Goal: Task Accomplishment & Management: Manage account settings

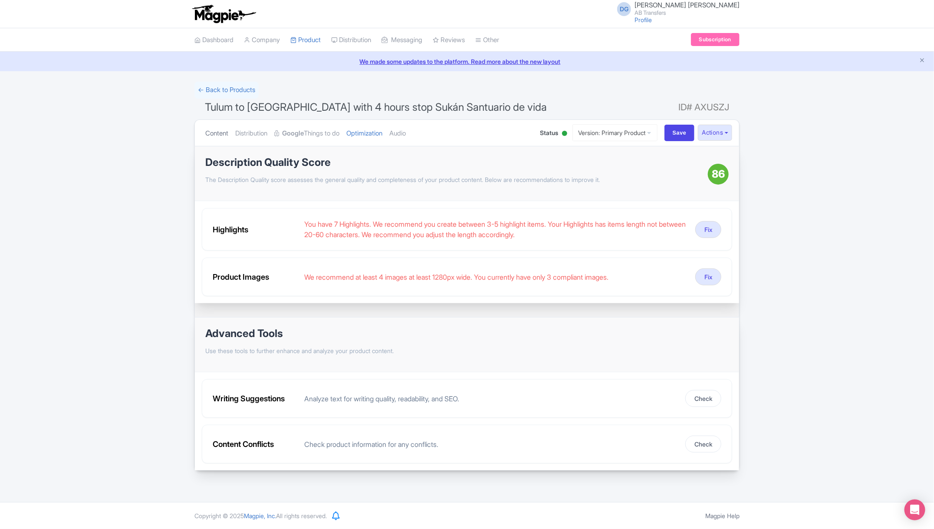
click at [217, 131] on link "Content" at bounding box center [216, 133] width 23 height 27
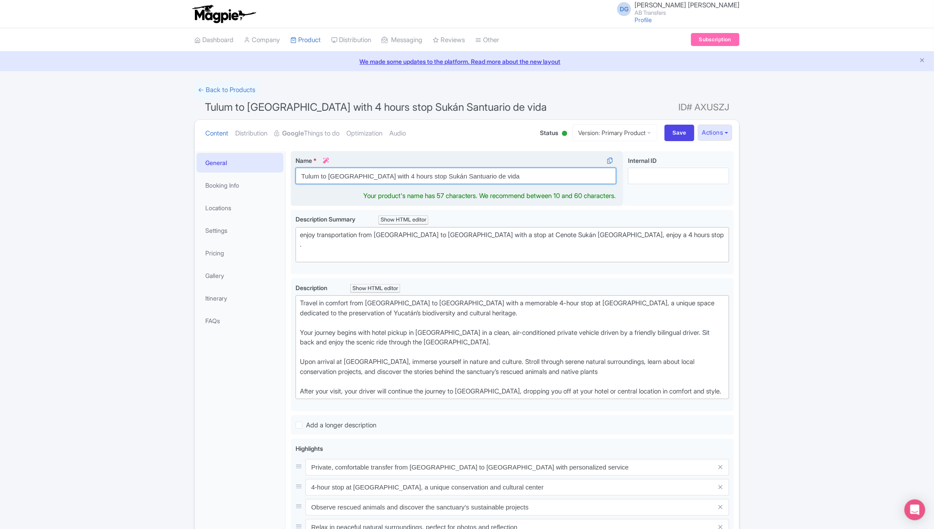
click at [414, 175] on input "Tulum to [GEOGRAPHIC_DATA] with 4 hours stop Sukán Santuario de vida" at bounding box center [456, 176] width 321 height 16
click at [414, 175] on input "Tulum to Mérida with 4 hours stop Sukán Santuario de vida" at bounding box center [456, 176] width 321 height 16
paste input "Ts"
type input "Tulum to [GEOGRAPHIC_DATA] with 4 hours stop Tsukán Santuario de vida"
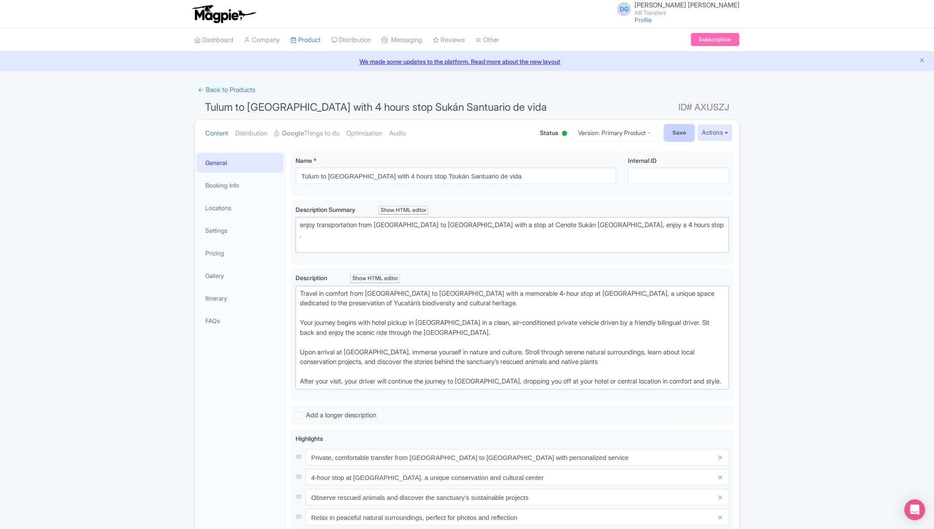
click at [670, 135] on input "Save" at bounding box center [679, 133] width 30 height 16
type input "Saving..."
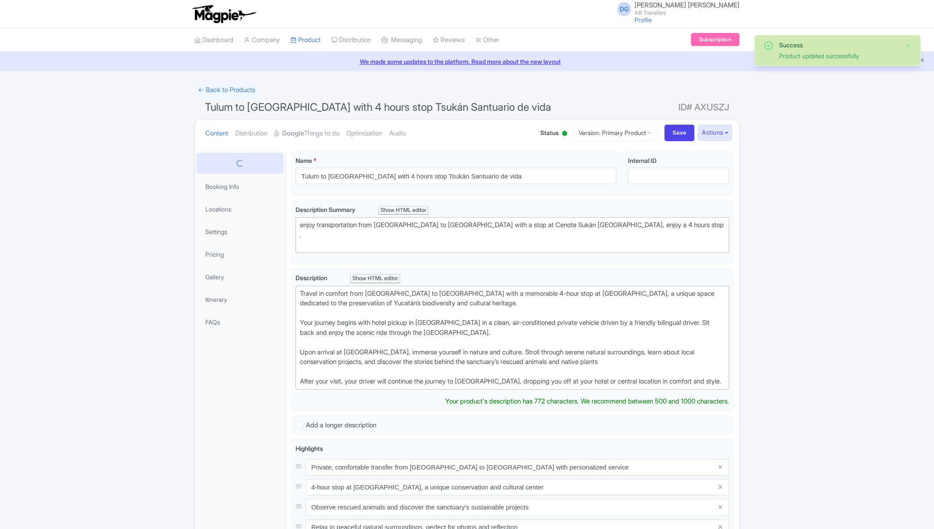
scroll to position [151, 0]
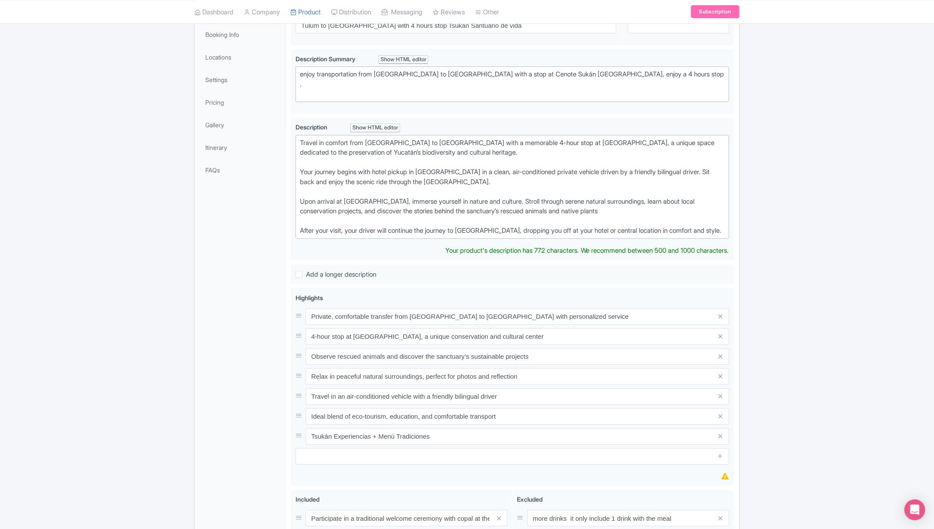
type trix-editor "<div>Travel in comfort from Tulum to Mérida with a memorable 4-hour stop at Suk…"
click at [897, 122] on div "Success Product updated successfully ← Back to Products Tulum to Mérida with 4 …" at bounding box center [467, 299] width 934 height 736
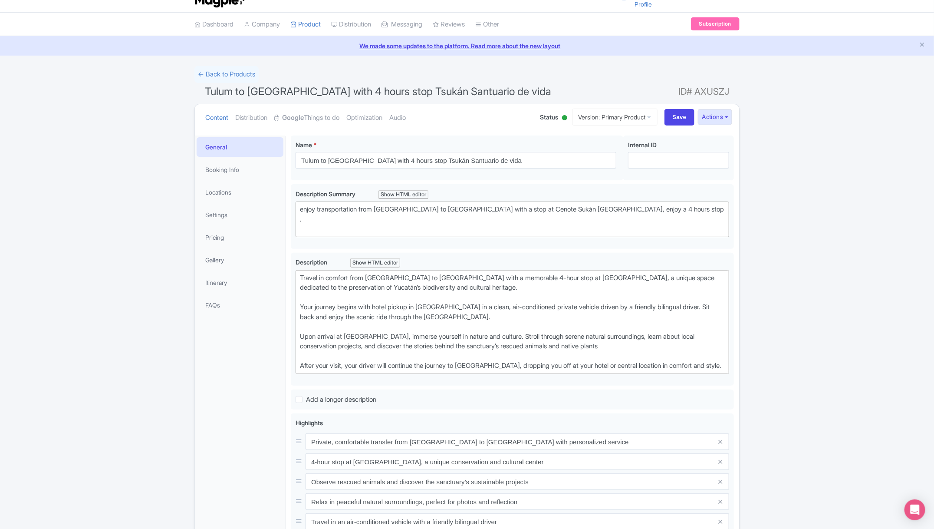
scroll to position [0, 0]
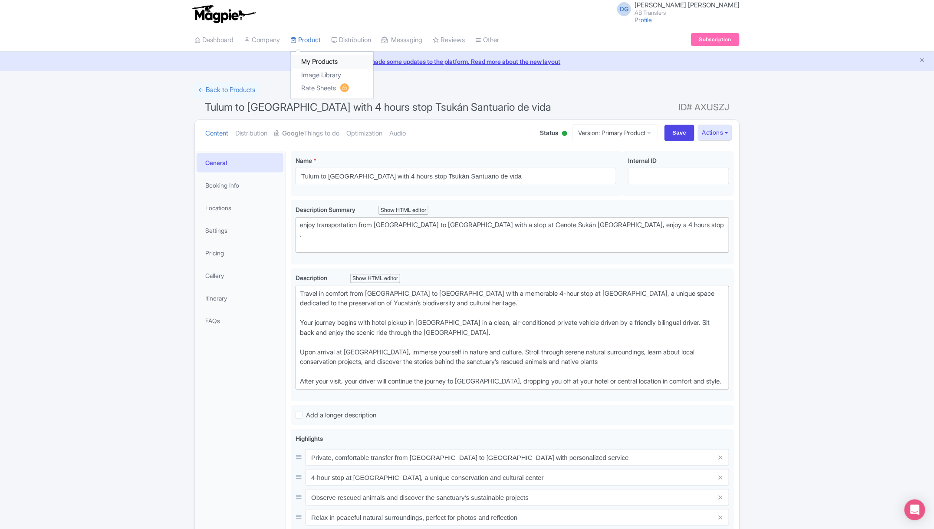
click at [318, 58] on link "My Products" at bounding box center [332, 61] width 82 height 13
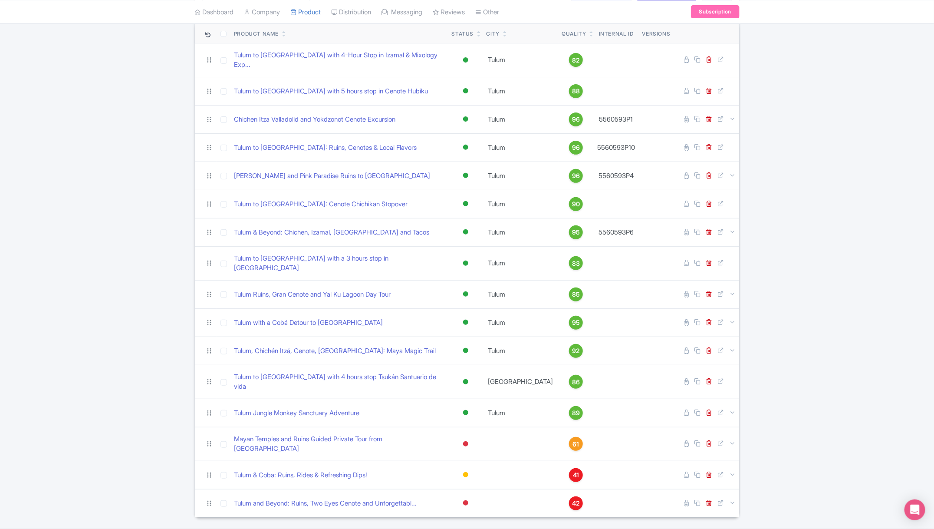
scroll to position [90, 0]
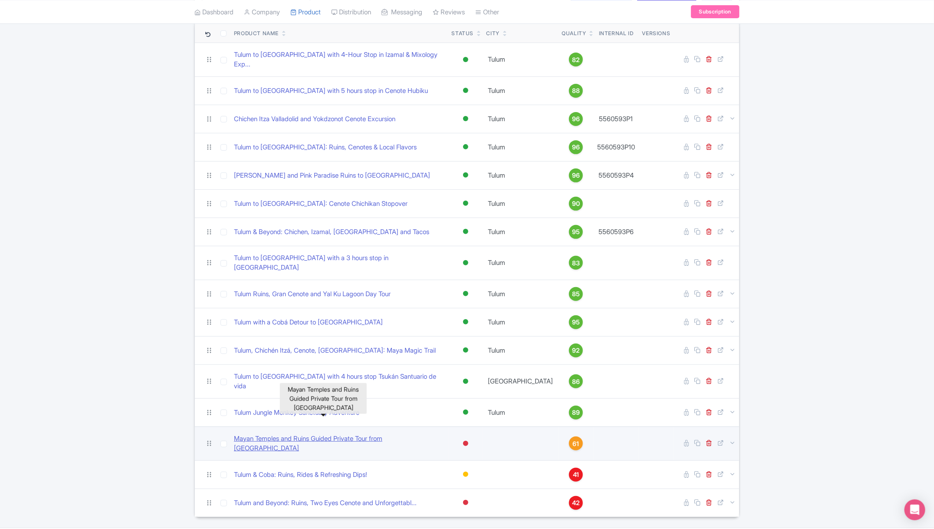
click at [381, 434] on link "Mayan Temples and Ruins Guided Private Tour from [GEOGRAPHIC_DATA]" at bounding box center [339, 444] width 211 height 20
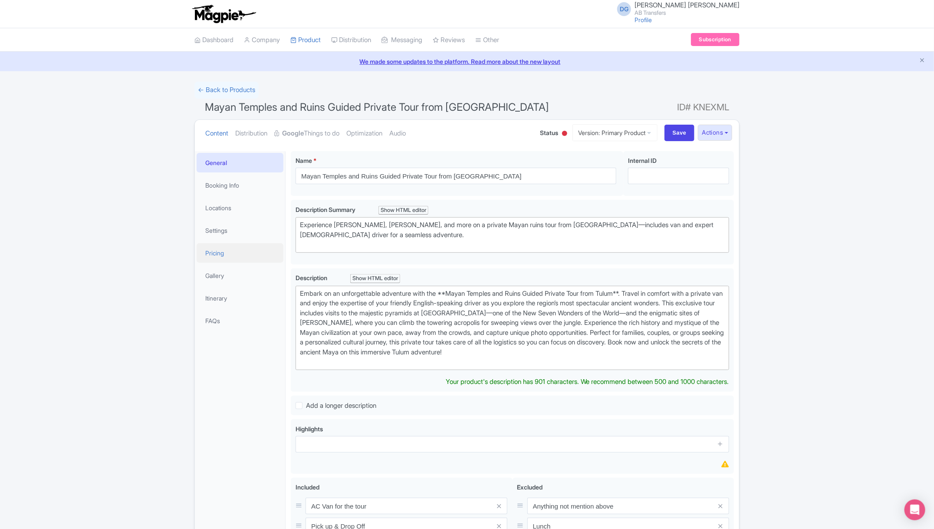
click at [242, 248] on link "Pricing" at bounding box center [240, 253] width 87 height 20
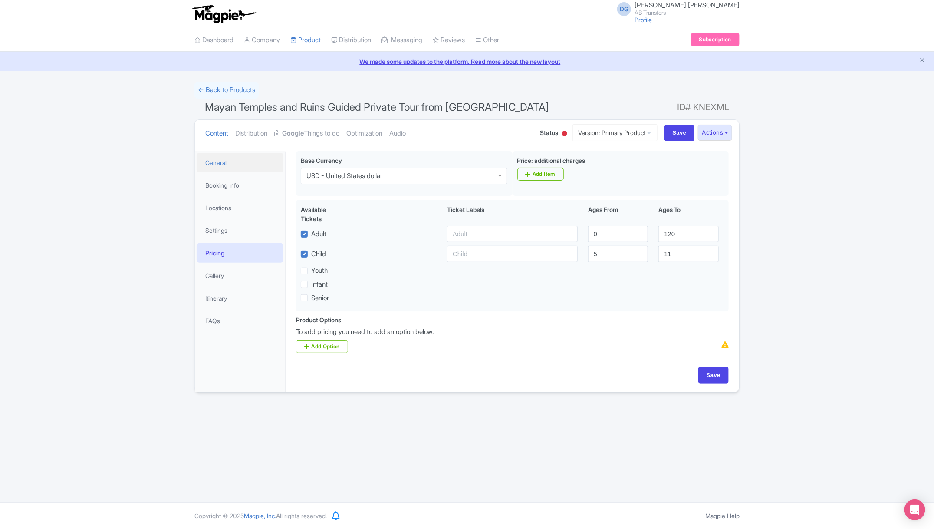
click at [226, 159] on link "General" at bounding box center [240, 163] width 87 height 20
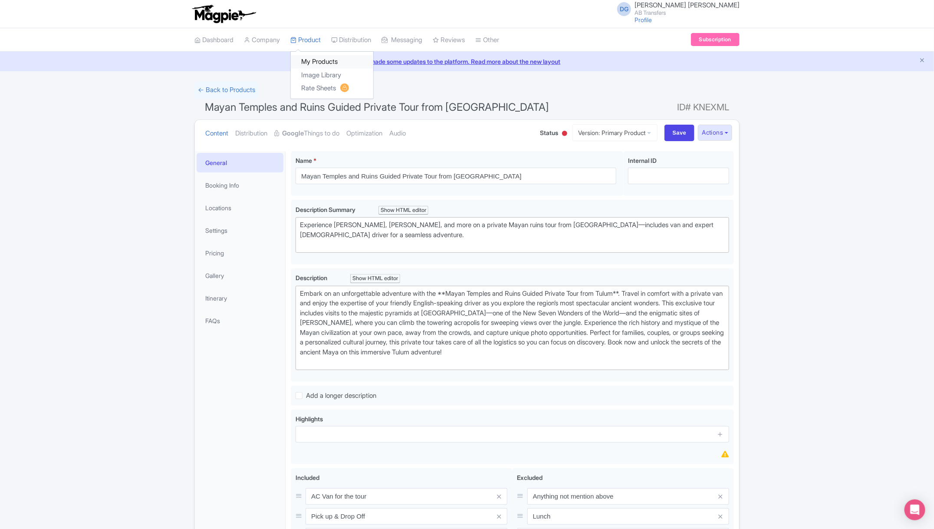
click at [319, 60] on link "My Products" at bounding box center [332, 61] width 82 height 13
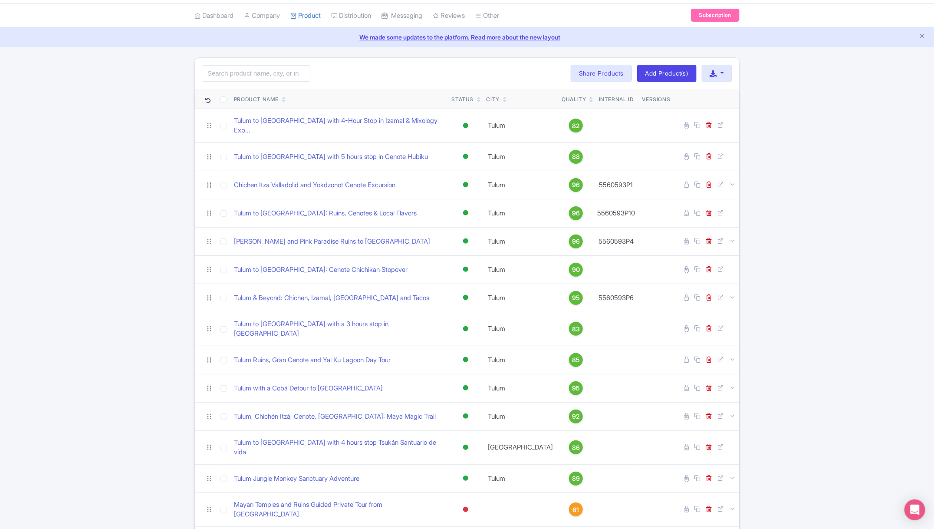
scroll to position [90, 0]
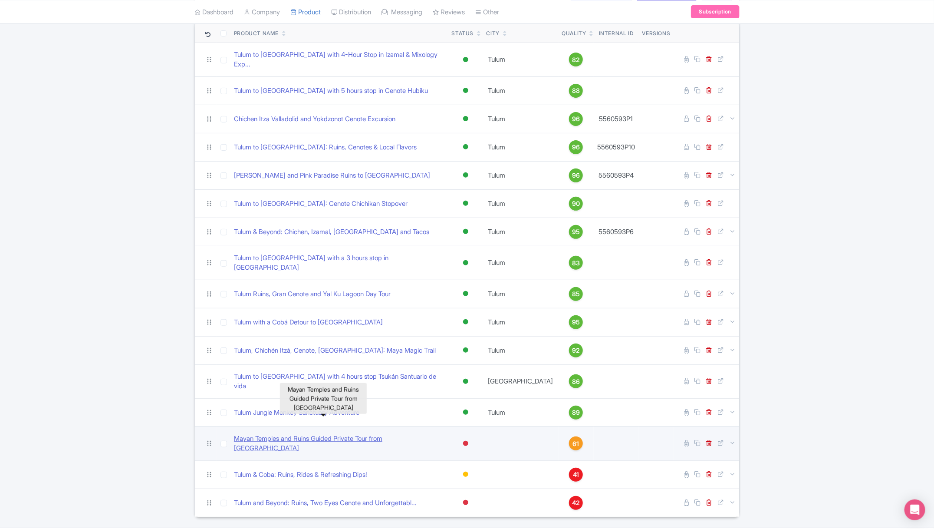
click at [378, 434] on link "Mayan Temples and Ruins Guided Private Tour from [GEOGRAPHIC_DATA]" at bounding box center [339, 444] width 211 height 20
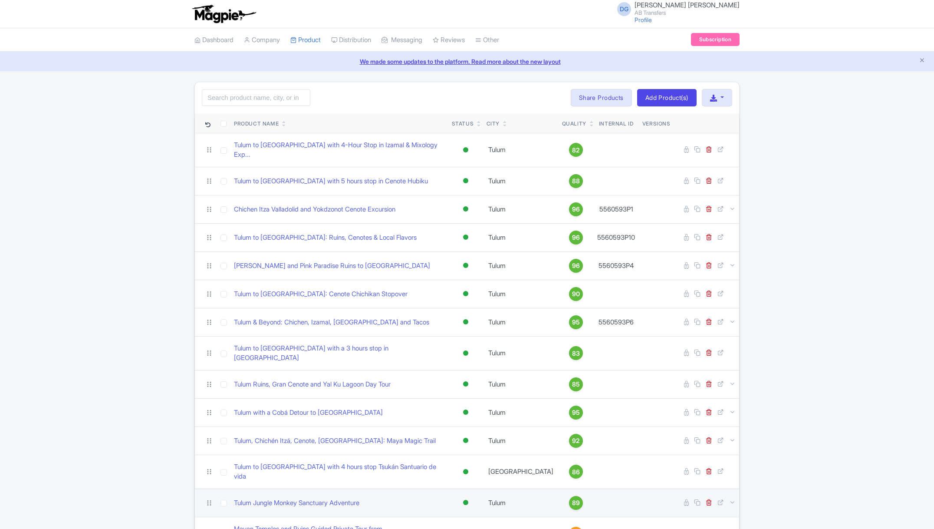
scroll to position [90, 0]
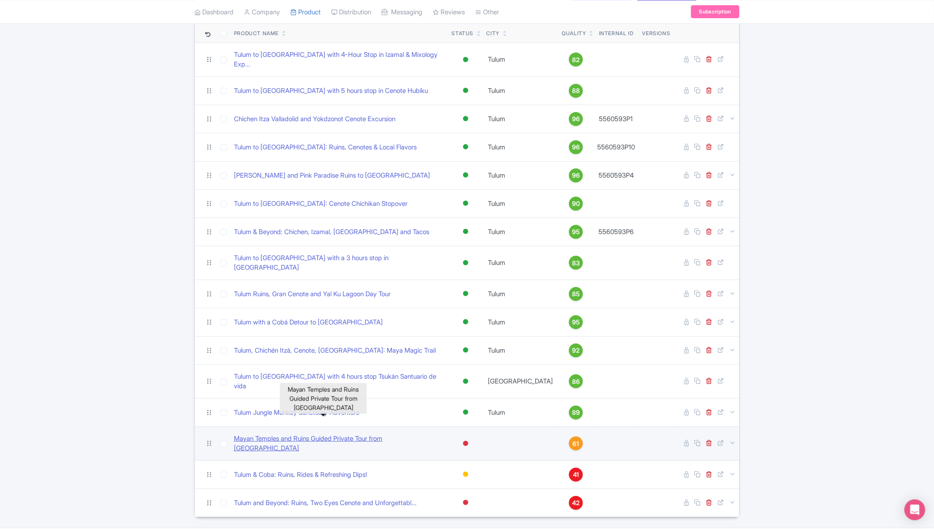
click at [357, 434] on link "Mayan Temples and Ruins Guided Private Tour from [GEOGRAPHIC_DATA]" at bounding box center [339, 444] width 211 height 20
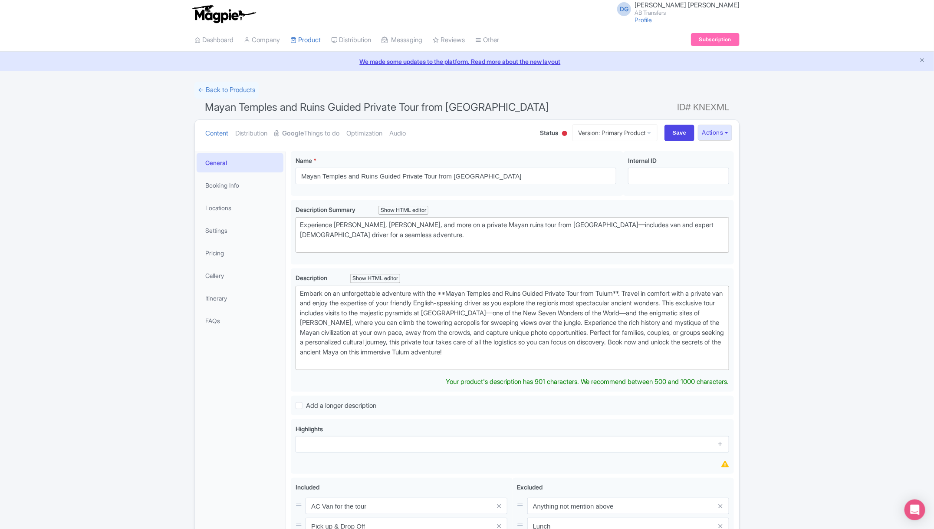
click at [816, 355] on div "← Back to Products Mayan Temples and Ruins Guided Private Tour from Tulum ID# K…" at bounding box center [467, 362] width 934 height 561
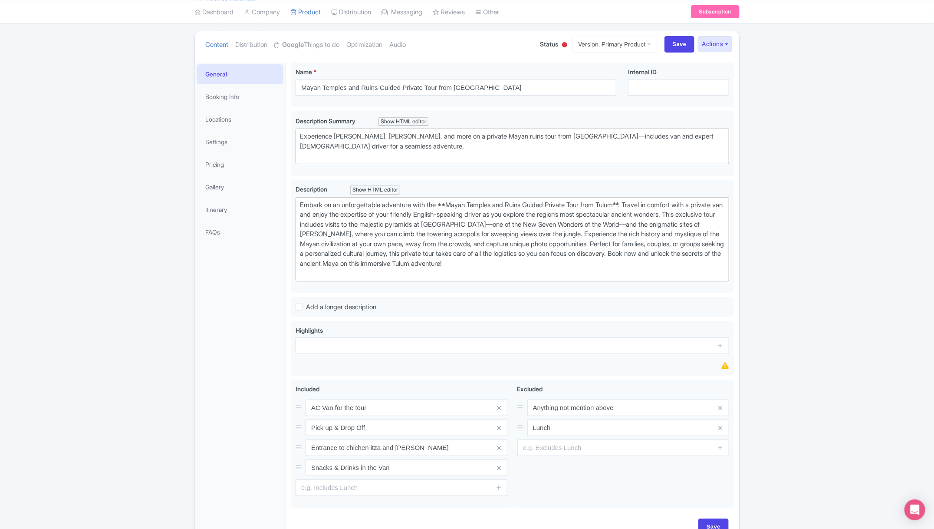
scroll to position [87, 0]
click at [233, 120] on link "Locations" at bounding box center [240, 121] width 87 height 20
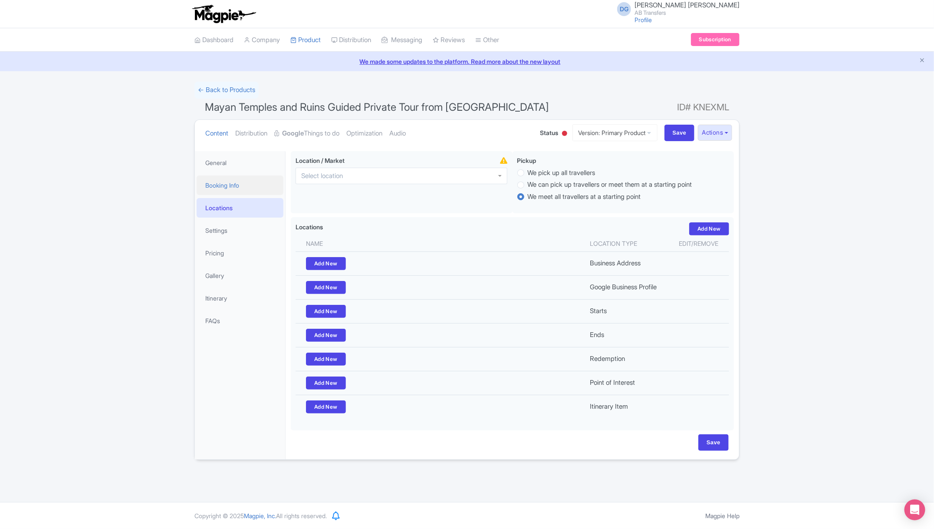
click at [229, 179] on link "Booking Info" at bounding box center [240, 185] width 87 height 20
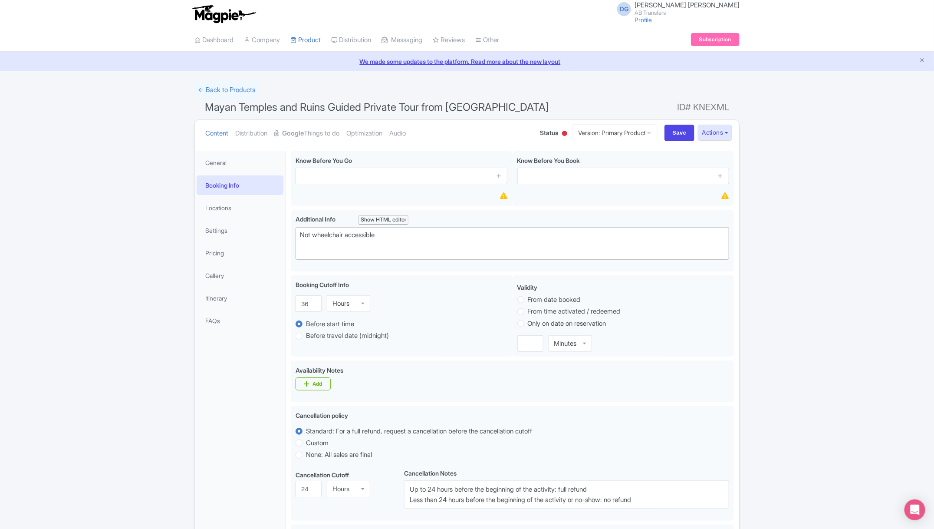
click at [234, 410] on div "General Booking Info Locations Settings Pricing Gallery Itinerary FAQs" at bounding box center [240, 442] width 91 height 582
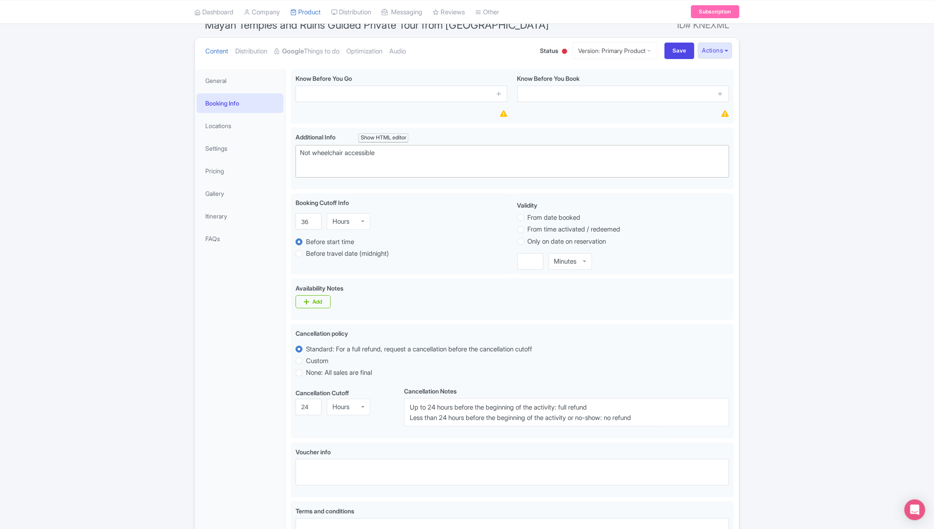
scroll to position [52, 0]
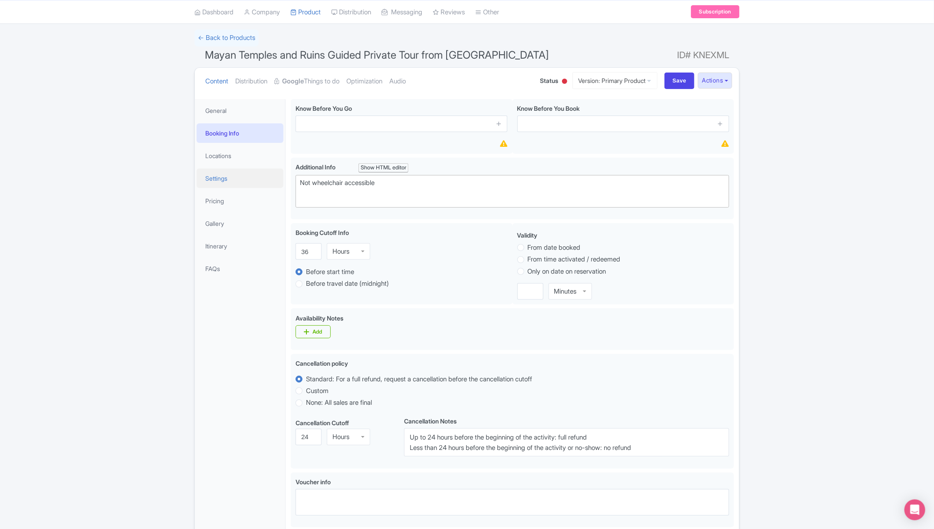
click at [237, 177] on link "Settings" at bounding box center [240, 178] width 87 height 20
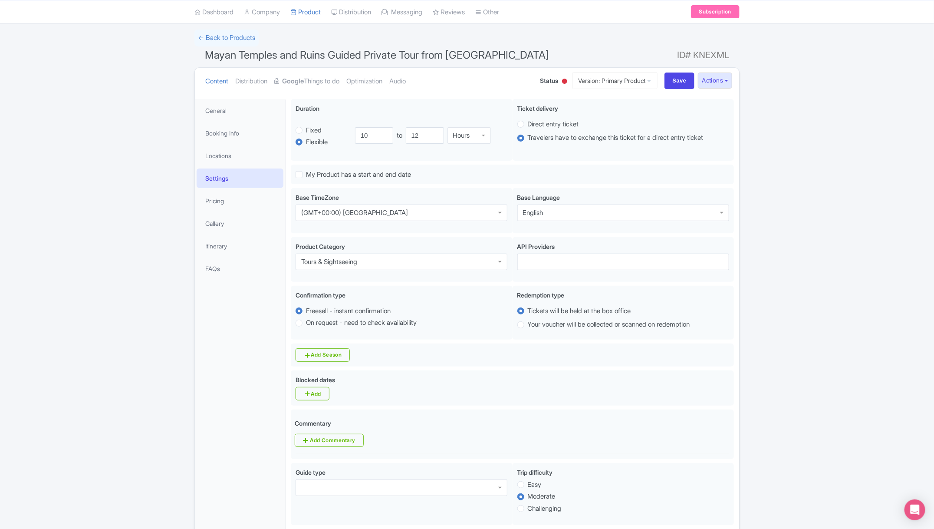
click at [230, 246] on link "Itinerary" at bounding box center [240, 246] width 87 height 20
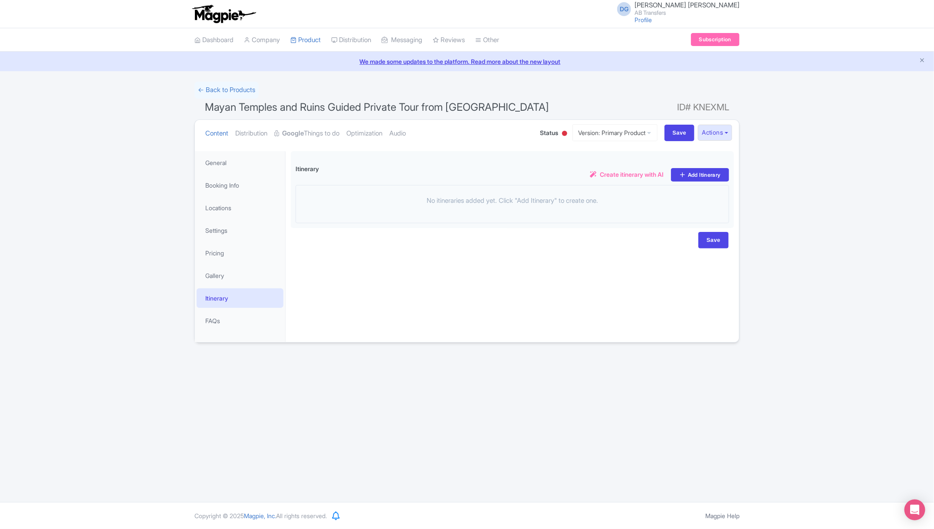
click at [810, 317] on div "← Back to Products Mayan Temples and Ruins Guided Private Tour from Tulum ID# K…" at bounding box center [467, 212] width 934 height 261
click at [252, 253] on link "Pricing" at bounding box center [240, 253] width 87 height 20
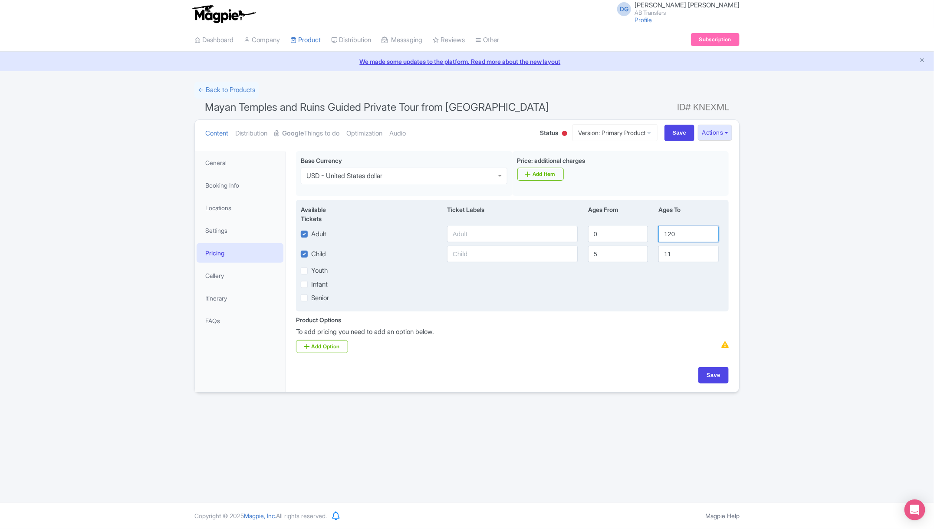
drag, startPoint x: 685, startPoint y: 233, endPoint x: 651, endPoint y: 233, distance: 34.3
click at [651, 233] on div "Adult 0 120" at bounding box center [513, 234] width 434 height 16
drag, startPoint x: 615, startPoint y: 249, endPoint x: 594, endPoint y: 249, distance: 20.8
click at [594, 249] on input "5" at bounding box center [618, 254] width 60 height 16
click at [600, 255] on input "5" at bounding box center [618, 254] width 60 height 16
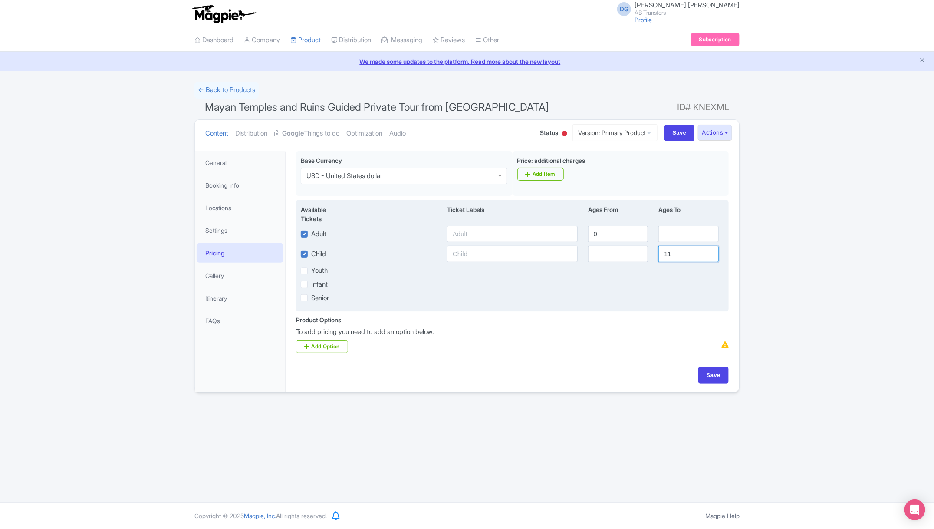
click at [678, 254] on input "11" at bounding box center [688, 254] width 60 height 16
type input "1"
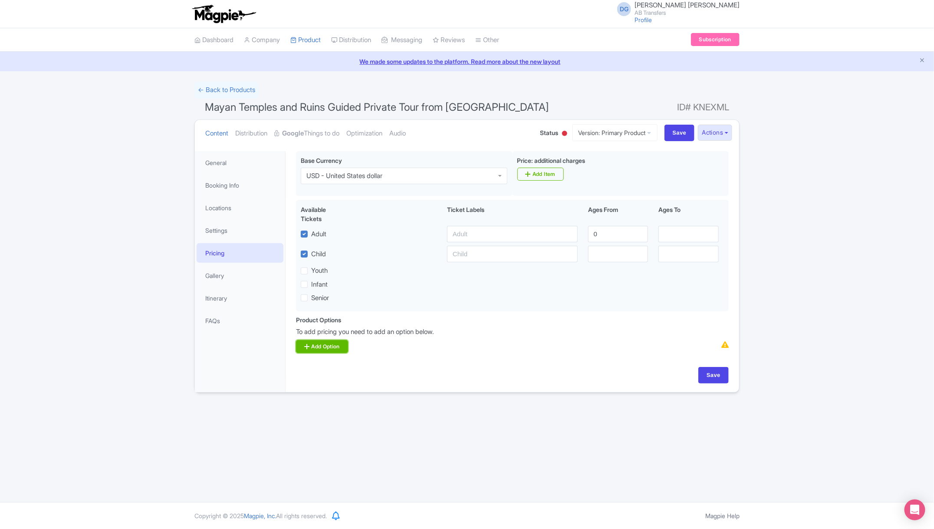
click at [326, 345] on link "Add Option" at bounding box center [322, 346] width 52 height 13
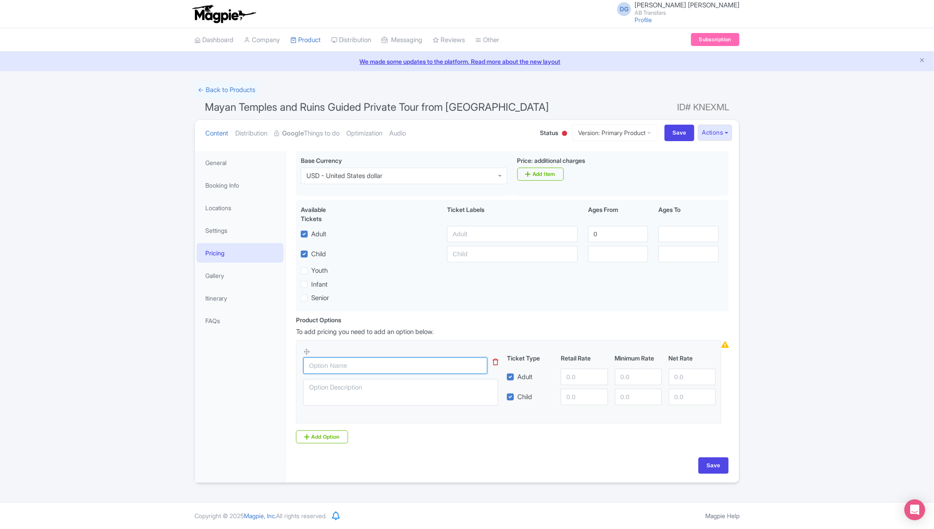
click at [352, 368] on input "text" at bounding box center [395, 365] width 184 height 16
paste input "Sedan 1- 3 passengers"
type input "Sedan 1- 3 passengers"
click at [332, 439] on link "Add Option" at bounding box center [322, 436] width 52 height 13
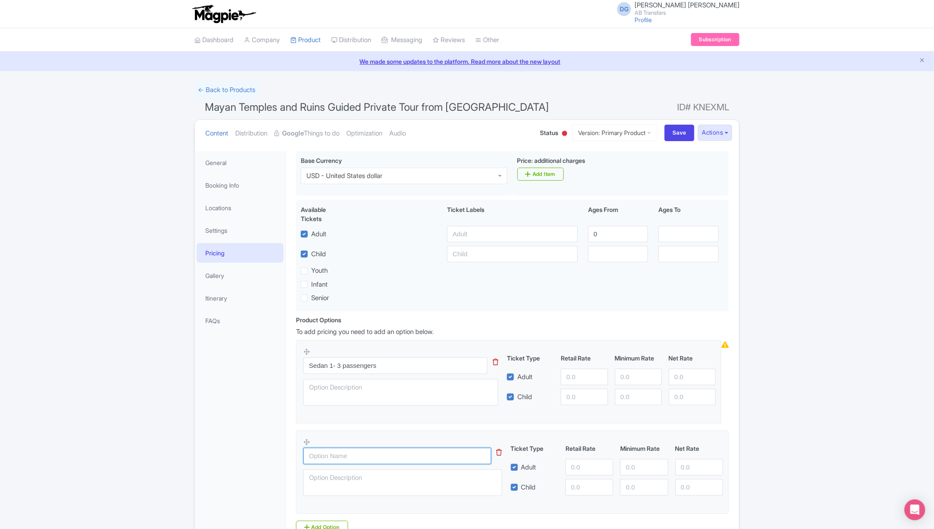
click at [331, 453] on input "text" at bounding box center [397, 455] width 188 height 16
paste input "Minivan 4 - 7 passengers"
type input "Minivan 4 - 7 passengers"
click at [862, 253] on div "← Back to Products Mayan Temples and Ruins Guided Private Tour from Tulum ID# K…" at bounding box center [467, 327] width 934 height 491
type input "-6"
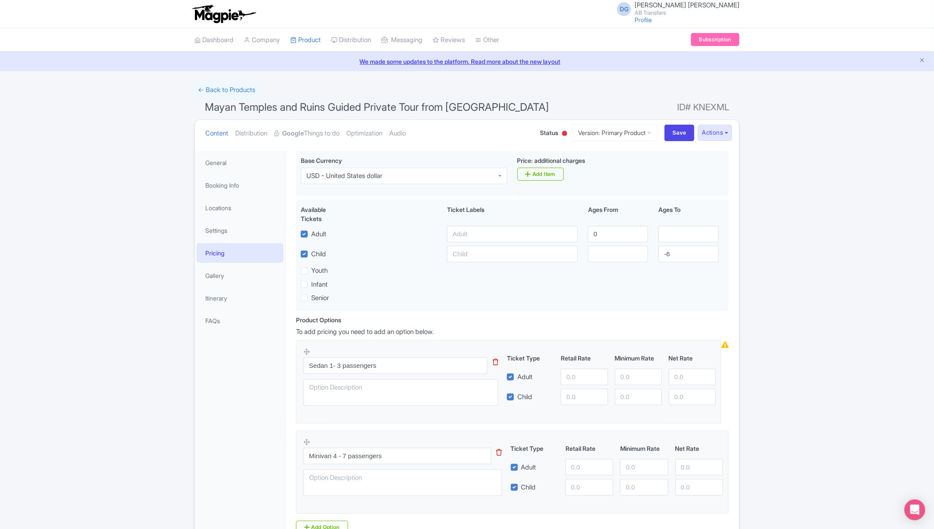
click at [843, 255] on div "← Back to Products Mayan Temples and Ruins Guided Private Tour from Tulum ID# K…" at bounding box center [467, 327] width 934 height 491
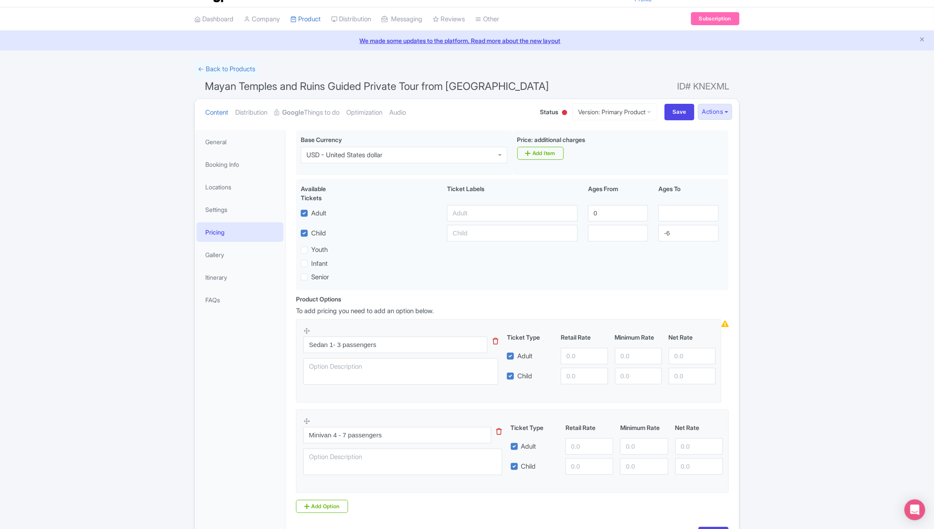
scroll to position [82, 0]
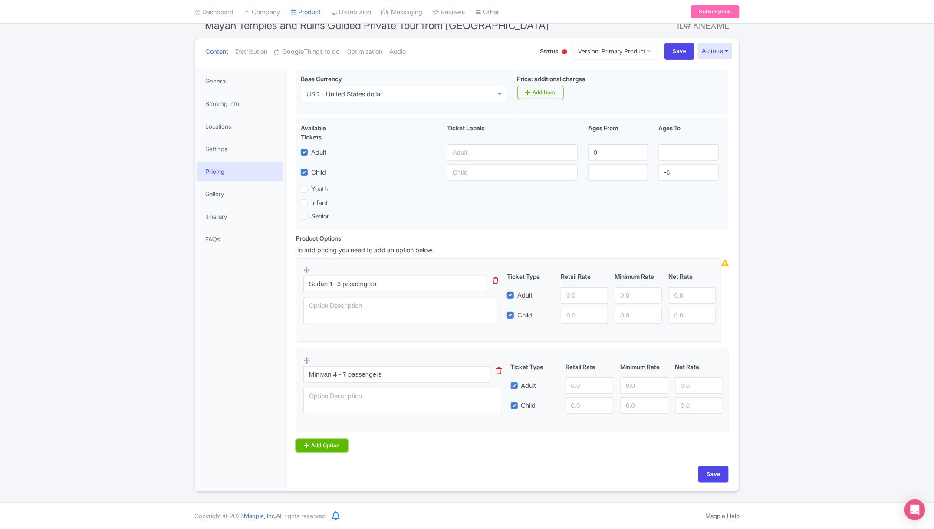
click at [333, 441] on link "Add Option" at bounding box center [322, 445] width 52 height 13
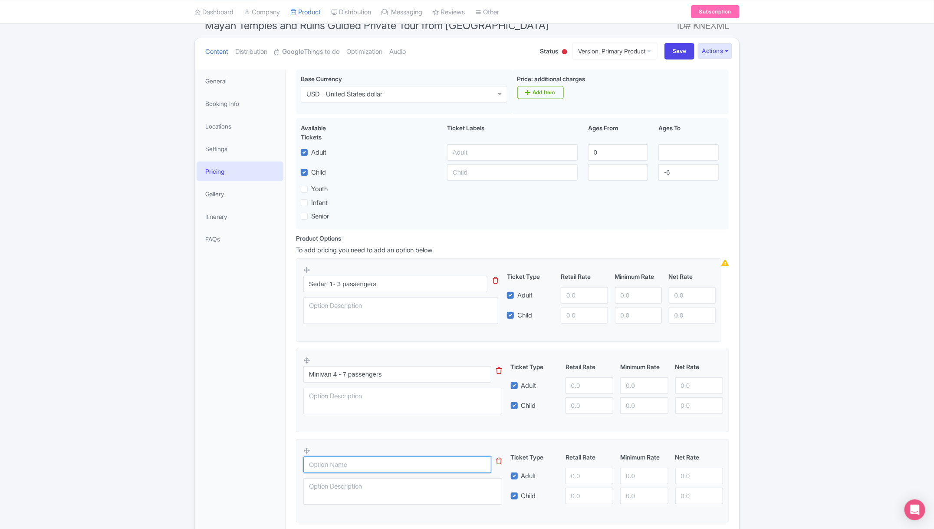
click at [342, 459] on input "text" at bounding box center [397, 464] width 188 height 16
paste input "Van 8 - 10 passengers"
type input "Van 8 - 10 passengers"
click at [420, 287] on input "Sedan 1- 3 passengers" at bounding box center [395, 284] width 184 height 16
type input "Sedan 1- 3 passengers $450 usd"
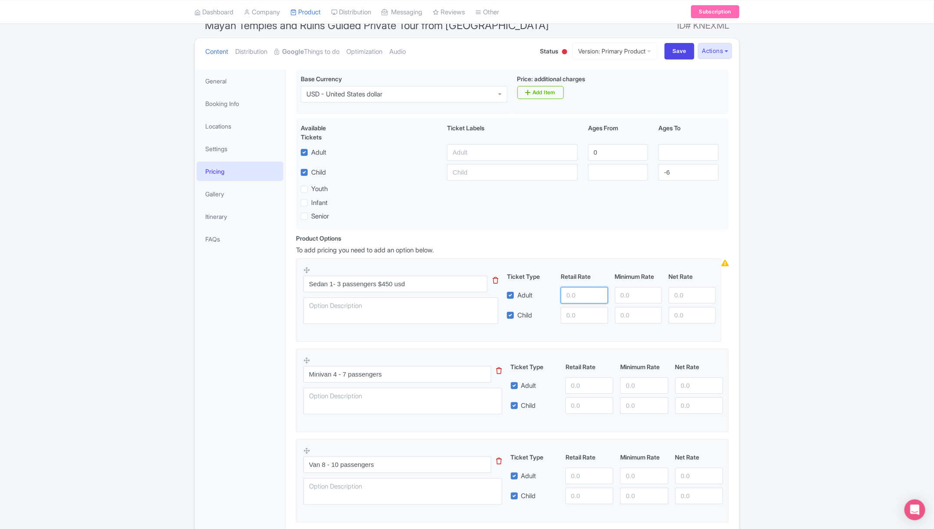
click at [569, 292] on input "number" at bounding box center [584, 295] width 47 height 16
type input "450"
click at [416, 375] on input "Minivan 4 - 7 passengers" at bounding box center [397, 374] width 188 height 16
type input "Minivan 4 - 7 passengers $595 usd"
click at [582, 387] on input "number" at bounding box center [589, 385] width 48 height 16
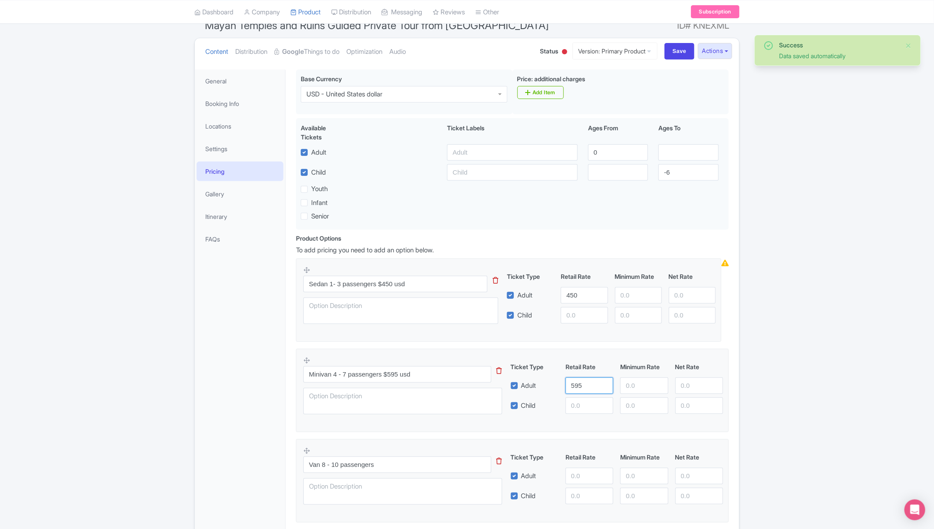
type input "595"
click at [429, 470] on input "Van 8 - 10 passengers" at bounding box center [397, 464] width 188 height 16
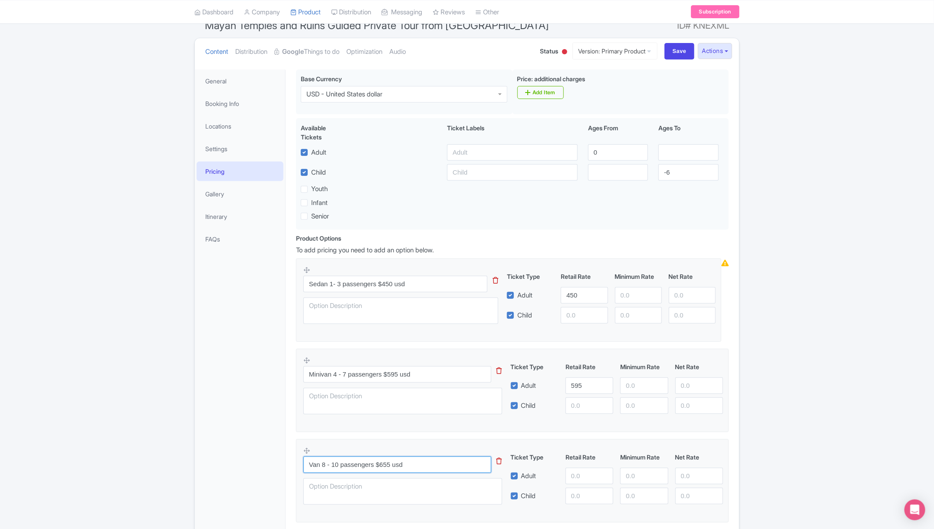
type input "Van 8 - 10 passengers $655 usd"
click at [583, 473] on input "number" at bounding box center [589, 475] width 48 height 16
type input "655"
click at [802, 427] on div "Success Data saved automatically ← Back to Products Mayan Temples and Ruins Gui…" at bounding box center [467, 290] width 934 height 581
click at [714, 404] on input "-5" at bounding box center [699, 405] width 48 height 16
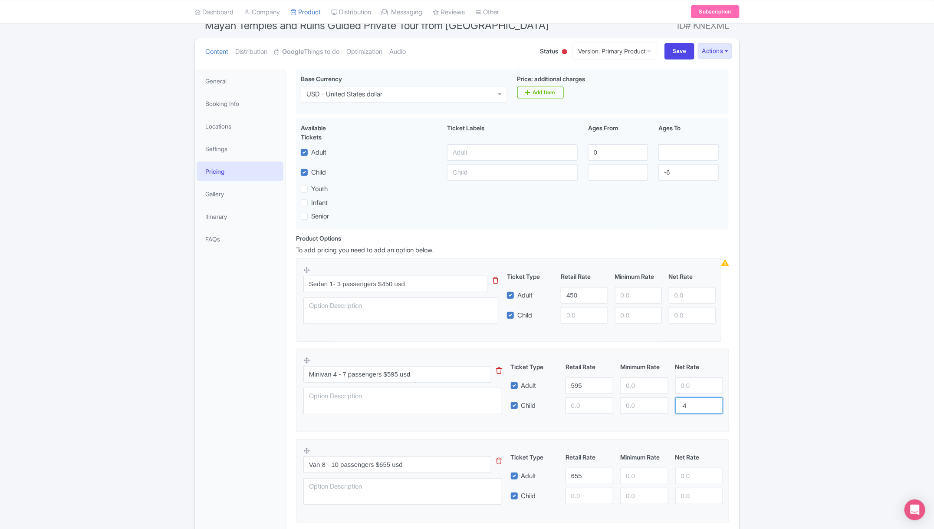
click at [714, 404] on input "-4" at bounding box center [699, 405] width 48 height 16
click at [714, 404] on input "-3" at bounding box center [699, 405] width 48 height 16
click at [714, 404] on input "-2" at bounding box center [699, 405] width 48 height 16
click at [714, 404] on input "-1" at bounding box center [699, 405] width 48 height 16
type input "0"
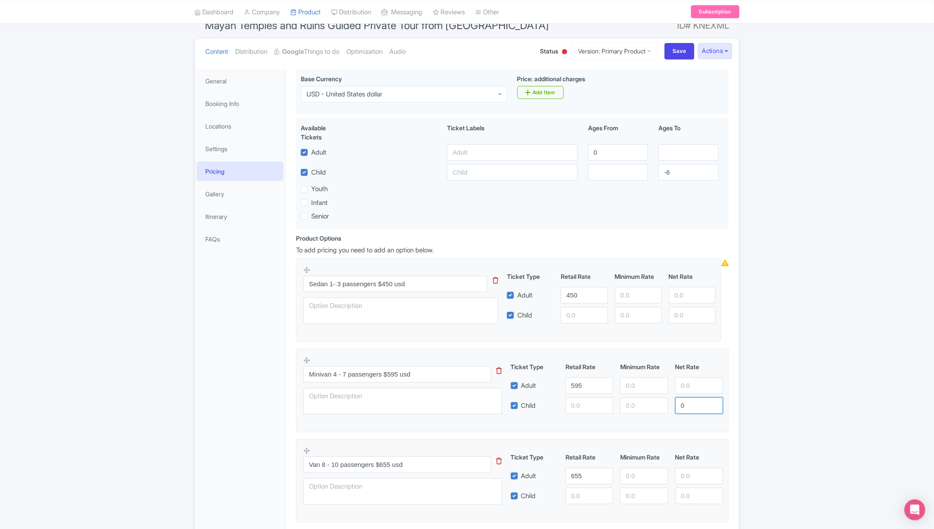
click at [714, 404] on input "0" at bounding box center [699, 405] width 48 height 16
click at [764, 425] on div "Success Data saved automatically ← Back to Products Mayan Temples and Ruins Gui…" at bounding box center [467, 290] width 934 height 581
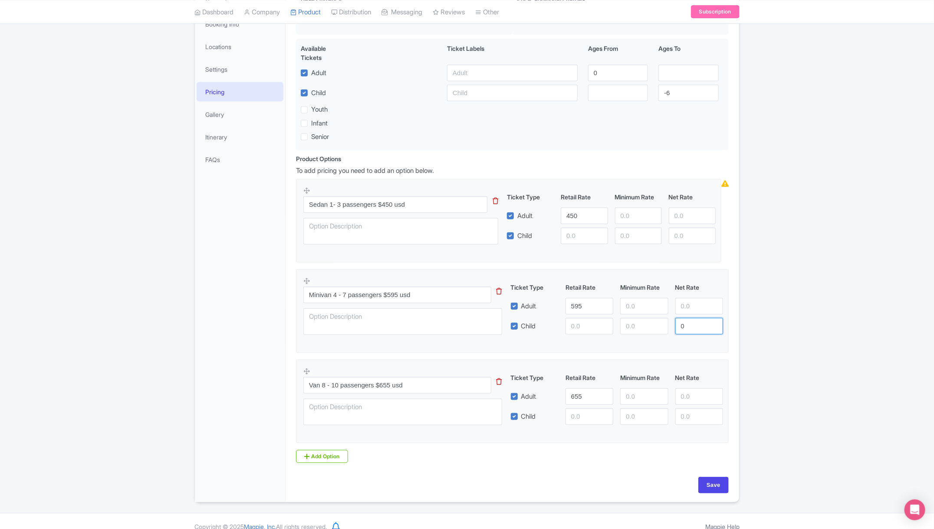
scroll to position [172, 0]
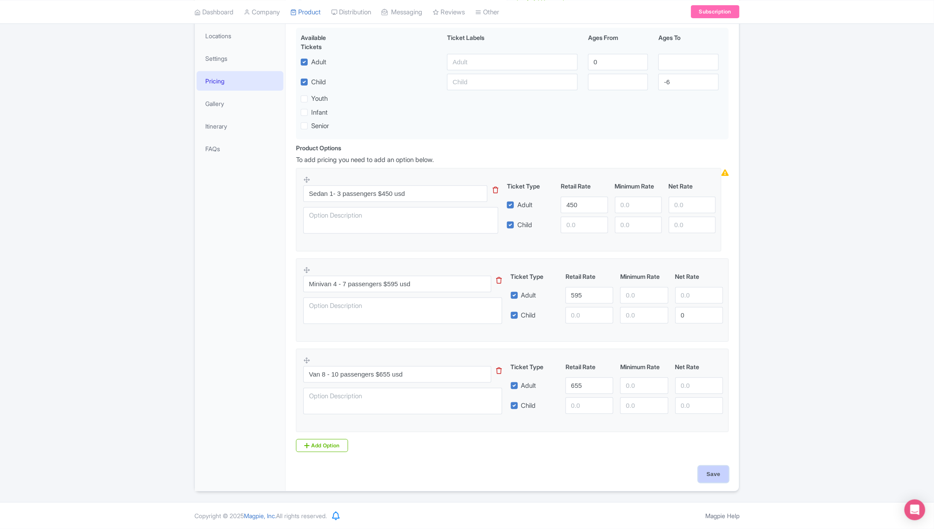
click at [714, 471] on input "Save" at bounding box center [713, 474] width 30 height 16
type input "Saving..."
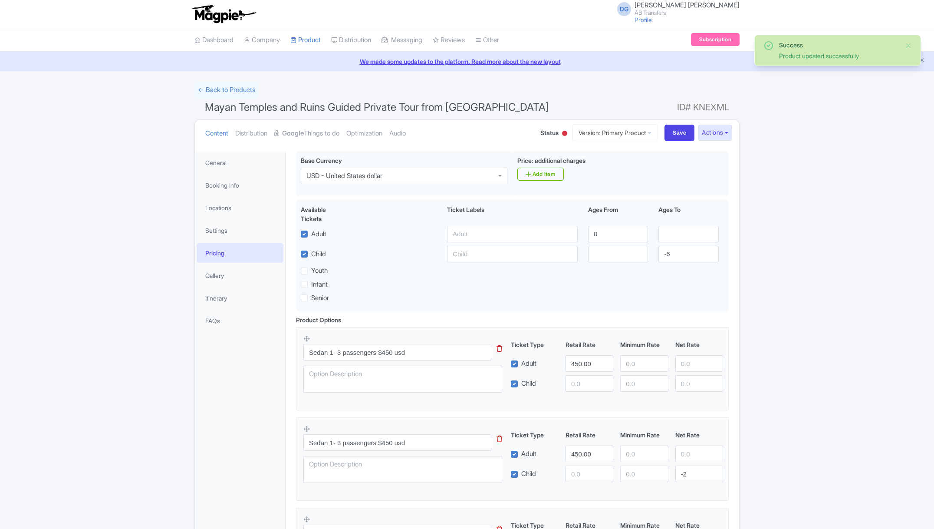
scroll to position [151, 0]
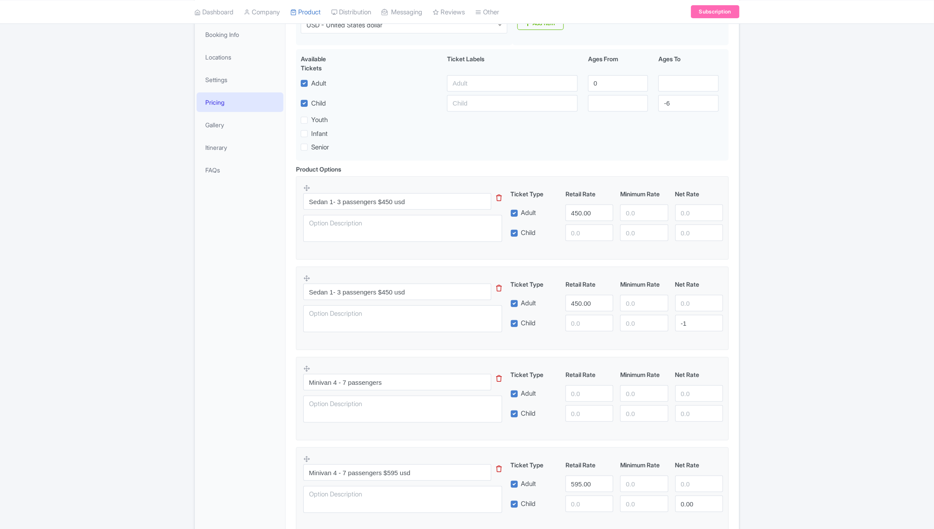
type input "0"
click at [795, 299] on div "Success Product updated successfully ← Back to Products Mayan Temples and Ruins…" at bounding box center [467, 350] width 934 height 839
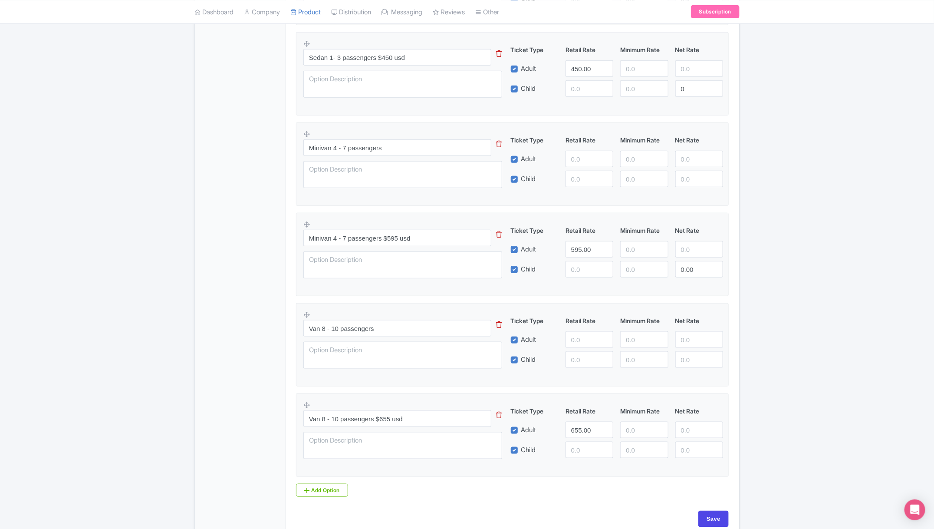
scroll to position [411, 0]
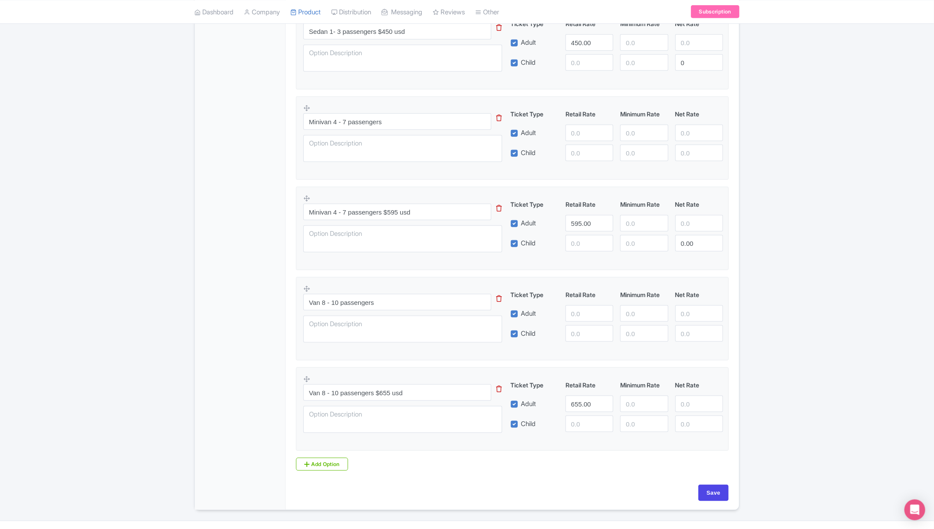
click at [500, 297] on icon at bounding box center [499, 298] width 6 height 7
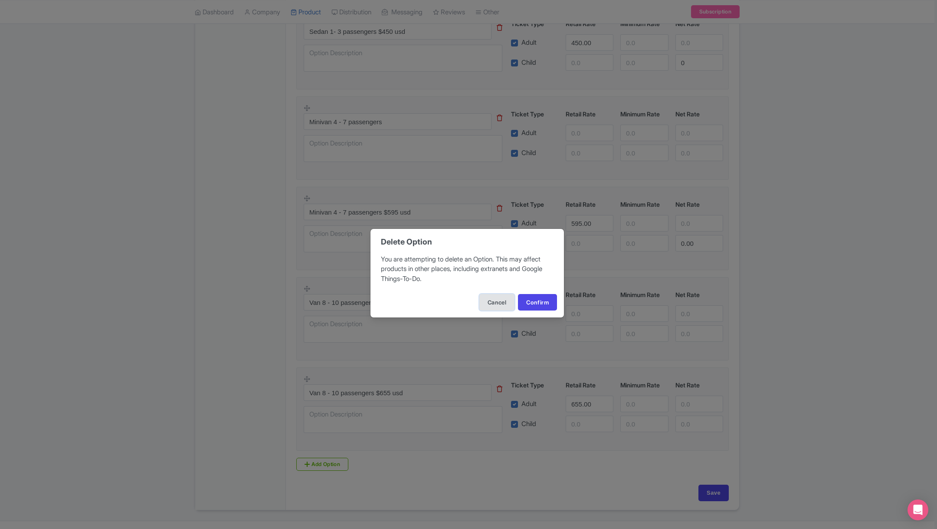
click at [496, 299] on button "Cancel" at bounding box center [497, 302] width 35 height 16
